Goal: Task Accomplishment & Management: Manage account settings

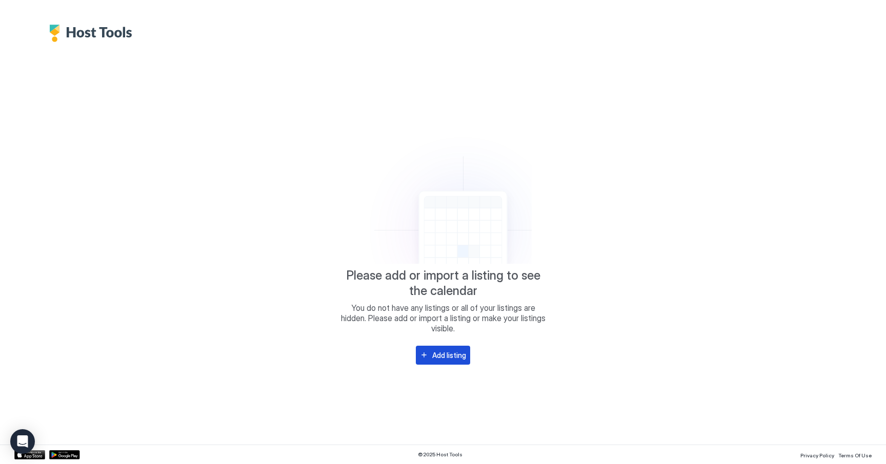
click at [445, 351] on div "Add listing" at bounding box center [449, 355] width 34 height 11
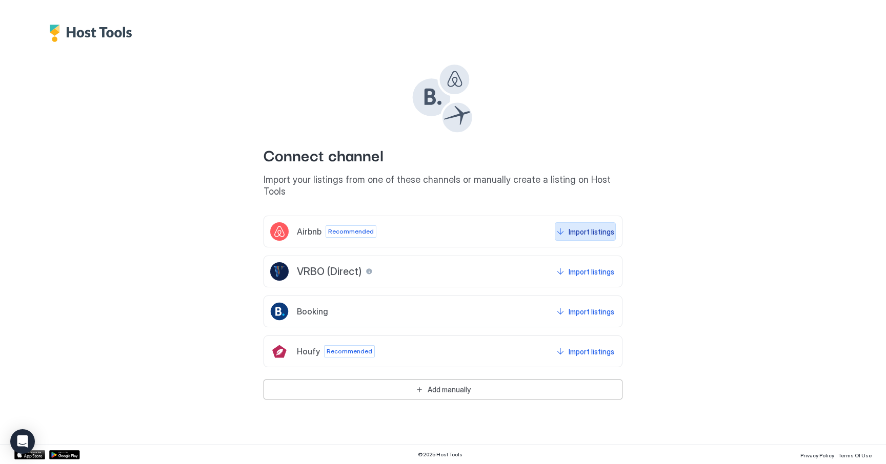
click at [578, 227] on div "Import listings" at bounding box center [591, 232] width 46 height 11
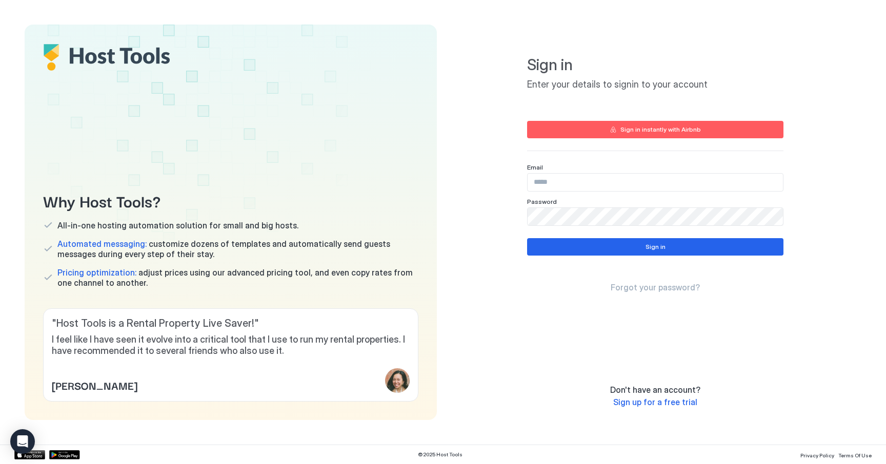
click at [585, 182] on input "Input Field" at bounding box center [654, 182] width 255 height 17
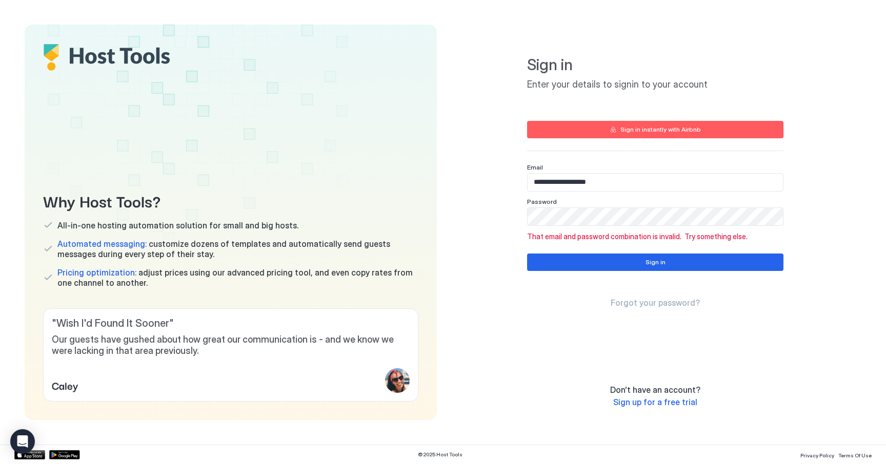
click at [577, 185] on input "**********" at bounding box center [654, 182] width 255 height 17
paste input "*"
type input "**********"
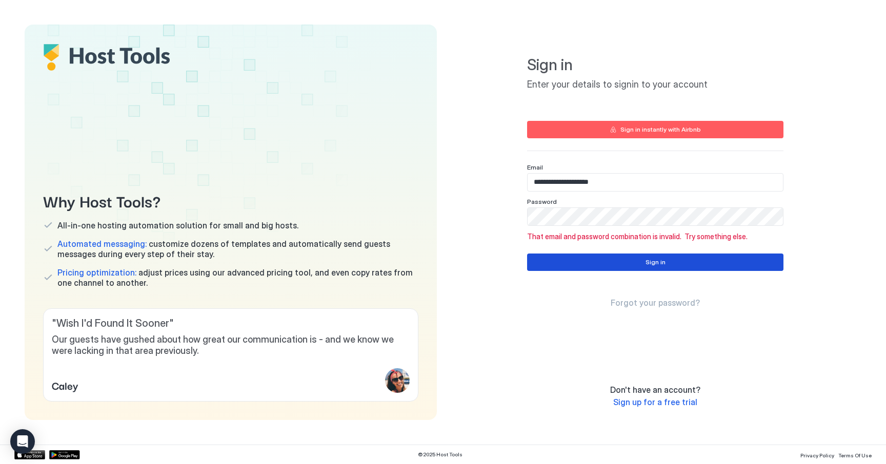
click at [630, 262] on button "Sign in" at bounding box center [655, 262] width 256 height 17
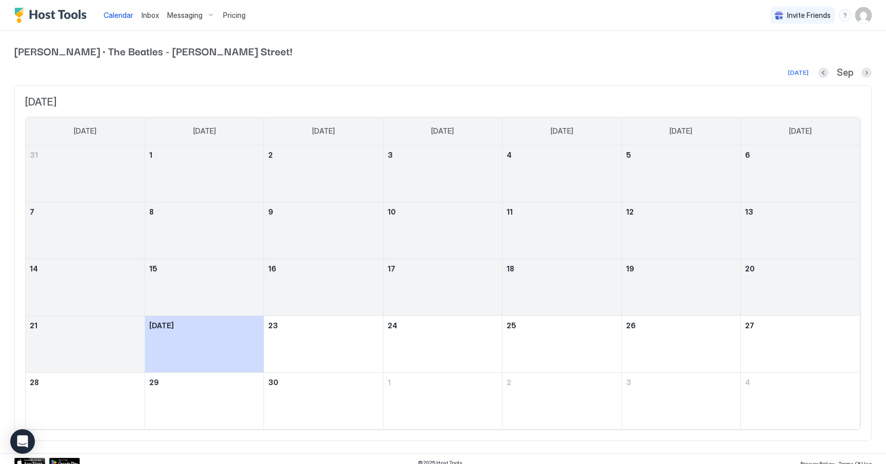
click at [867, 13] on img "User profile" at bounding box center [863, 15] width 16 height 16
click at [811, 55] on div "Settings" at bounding box center [806, 58] width 130 height 18
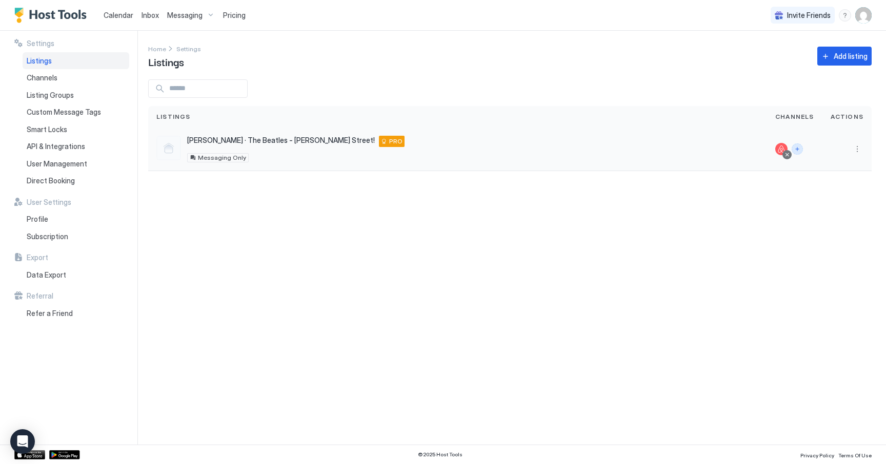
click at [802, 150] on button "Connect channels" at bounding box center [796, 149] width 11 height 11
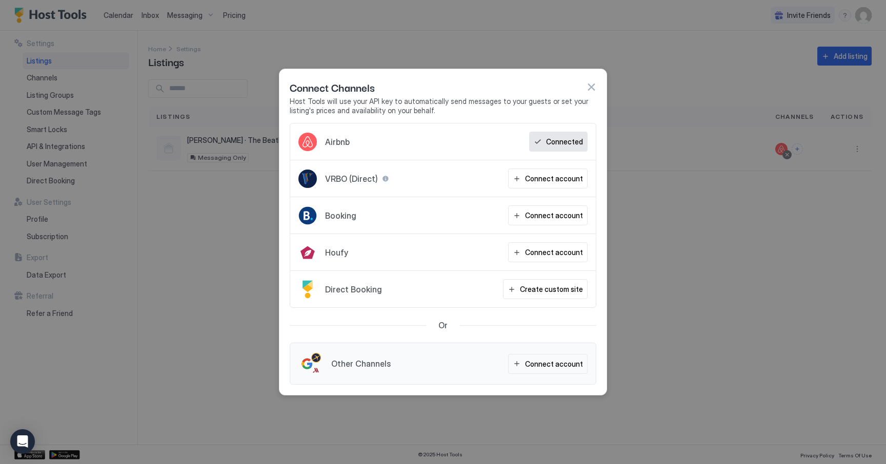
click at [596, 89] on div "Connect Channels Host Tools will use your API key to automatically send message…" at bounding box center [442, 96] width 327 height 54
click at [587, 90] on button "button" at bounding box center [591, 87] width 10 height 10
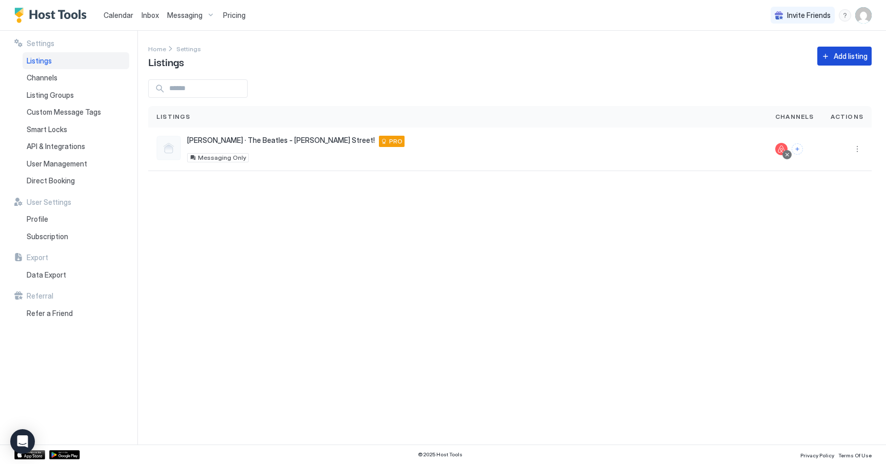
click at [827, 56] on button "Add listing" at bounding box center [844, 56] width 54 height 19
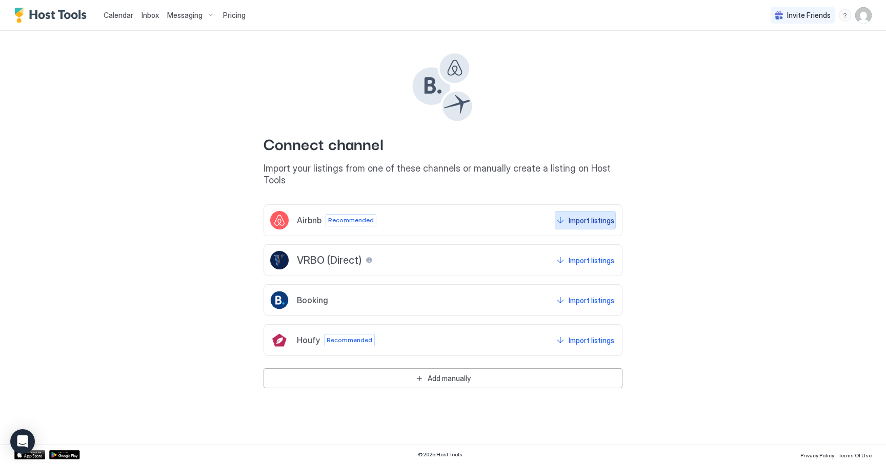
click at [583, 215] on div "Import listings" at bounding box center [591, 220] width 46 height 11
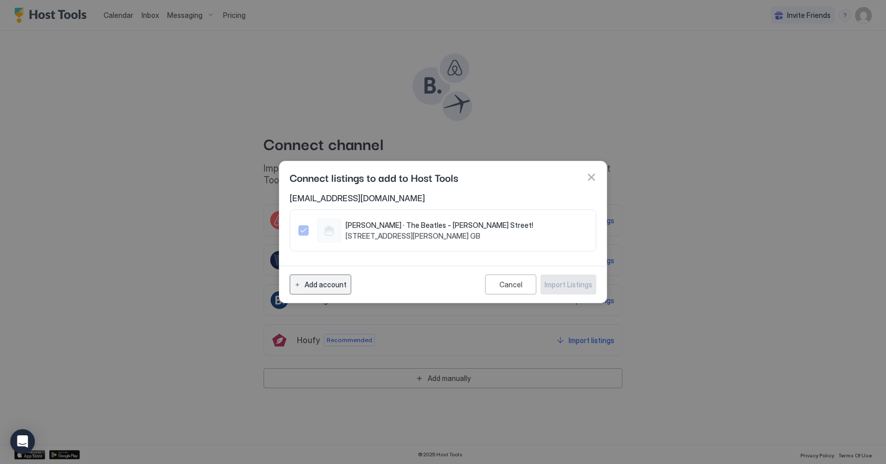
click at [307, 289] on div "Add account" at bounding box center [325, 284] width 42 height 11
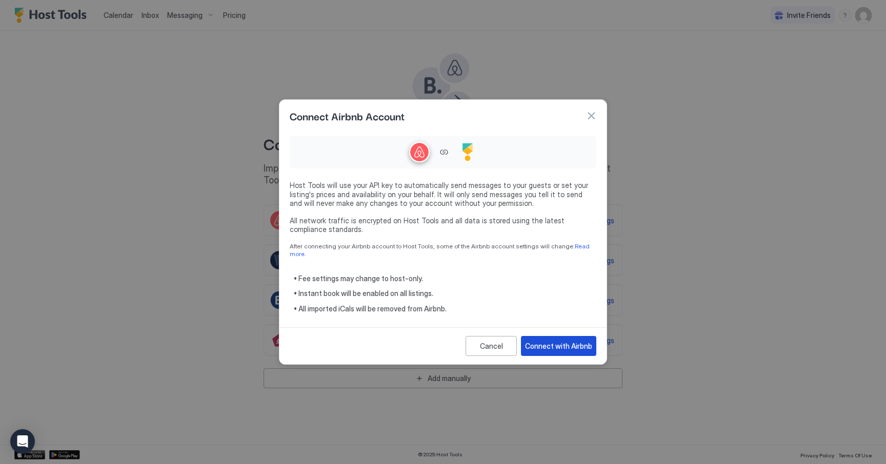
click at [555, 343] on div "Connect with Airbnb" at bounding box center [558, 346] width 67 height 11
